Goal: Information Seeking & Learning: Understand process/instructions

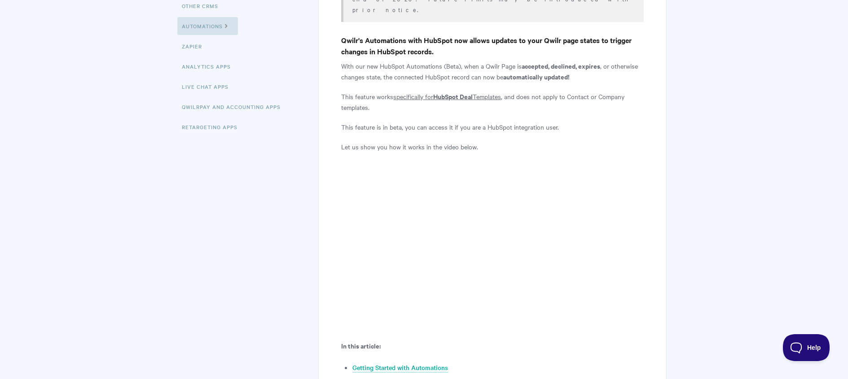
scroll to position [203, 0]
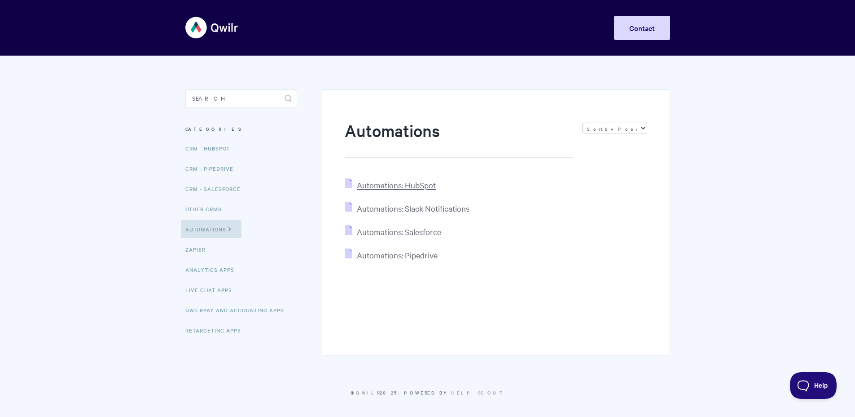
click at [423, 188] on span "Automations: HubSpot" at bounding box center [396, 185] width 79 height 10
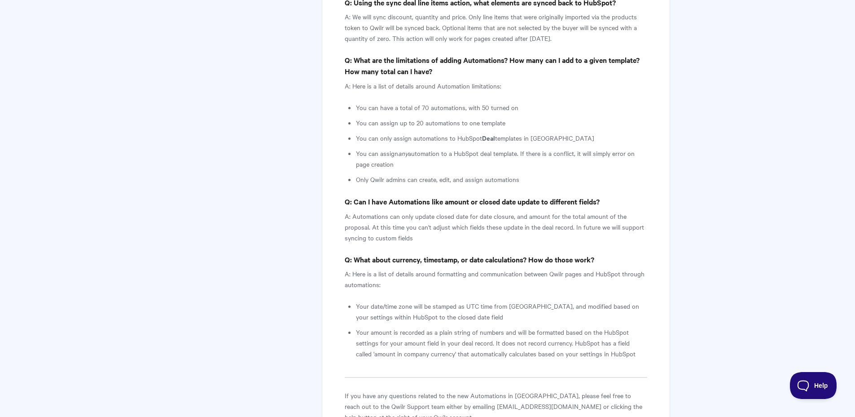
scroll to position [6098, 0]
